Goal: Information Seeking & Learning: Learn about a topic

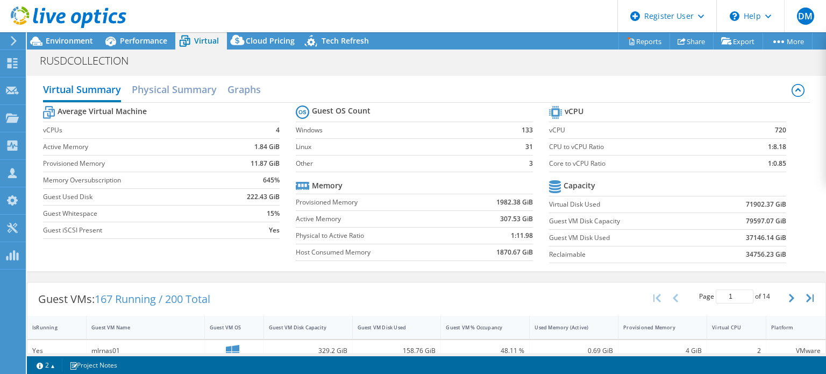
select select "USD"
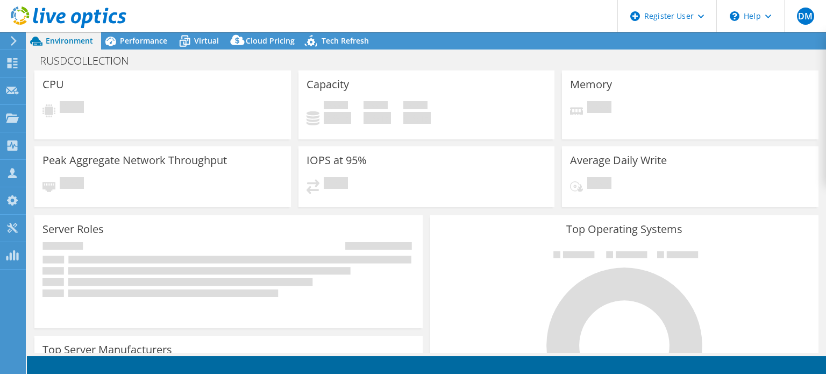
select select "USD"
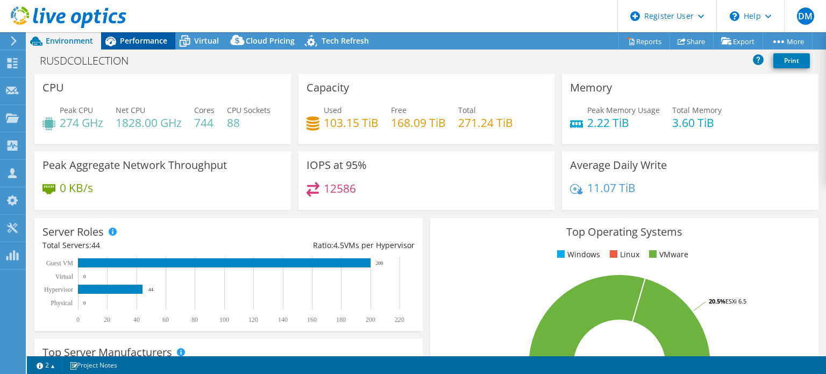
click at [152, 33] on div "Performance" at bounding box center [138, 40] width 74 height 17
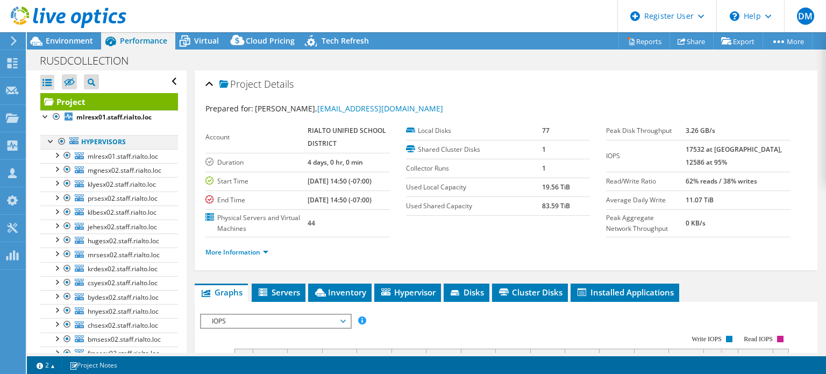
click at [49, 140] on div at bounding box center [51, 140] width 11 height 11
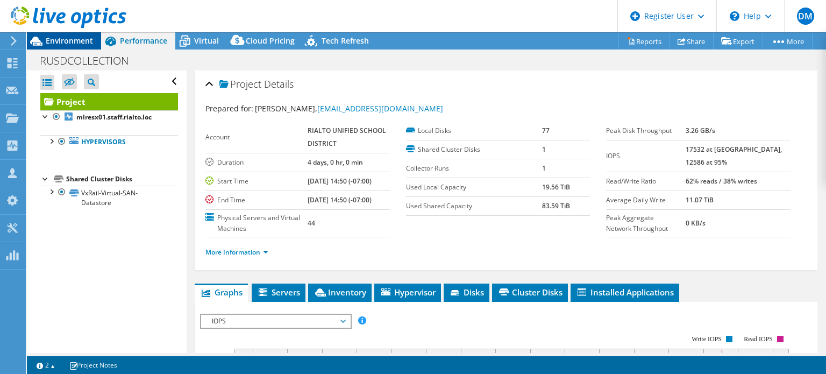
drag, startPoint x: 71, startPoint y: 36, endPoint x: 72, endPoint y: 42, distance: 5.9
click at [69, 37] on div "DM Dell User Dylan Martin Dylan.Martin@dell.com Dell My Profile Log Out \n Help…" at bounding box center [413, 187] width 826 height 374
click at [58, 42] on span "Environment" at bounding box center [69, 40] width 47 height 10
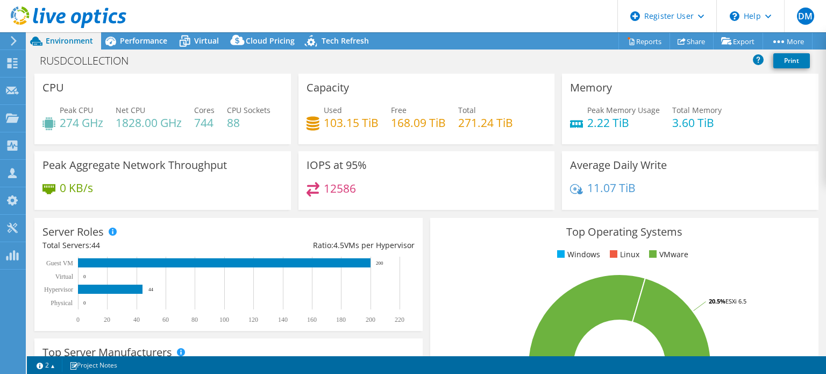
click at [589, 96] on div "Memory Peak Memory Usage 2.22 TiB Total Memory 3.60 TiB" at bounding box center [690, 109] width 257 height 70
select select "USD"
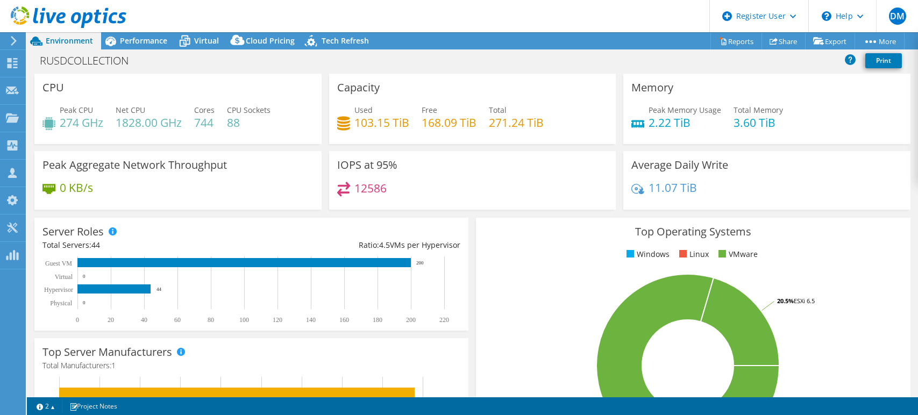
select select "USD"
